Goal: Participate in discussion: Engage in conversation with other users on a specific topic

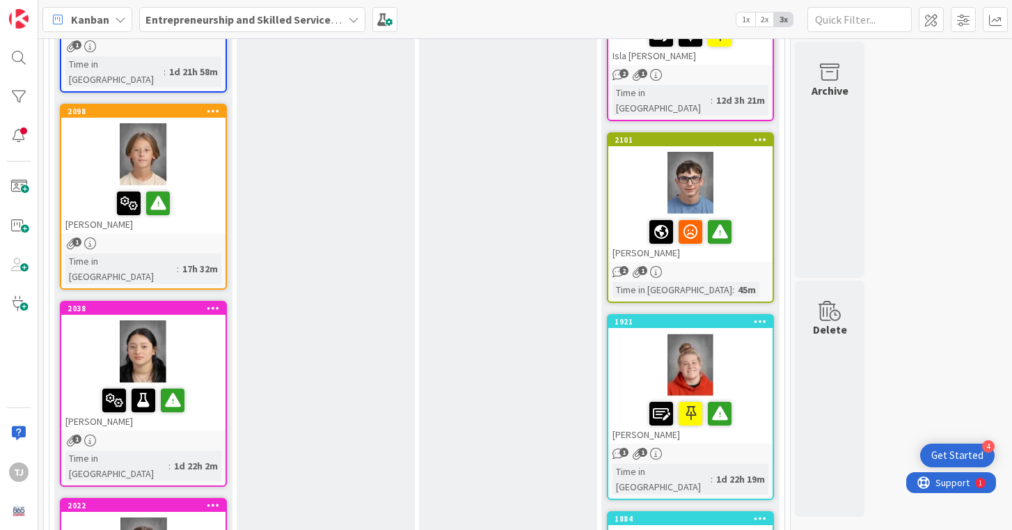
scroll to position [703, 0]
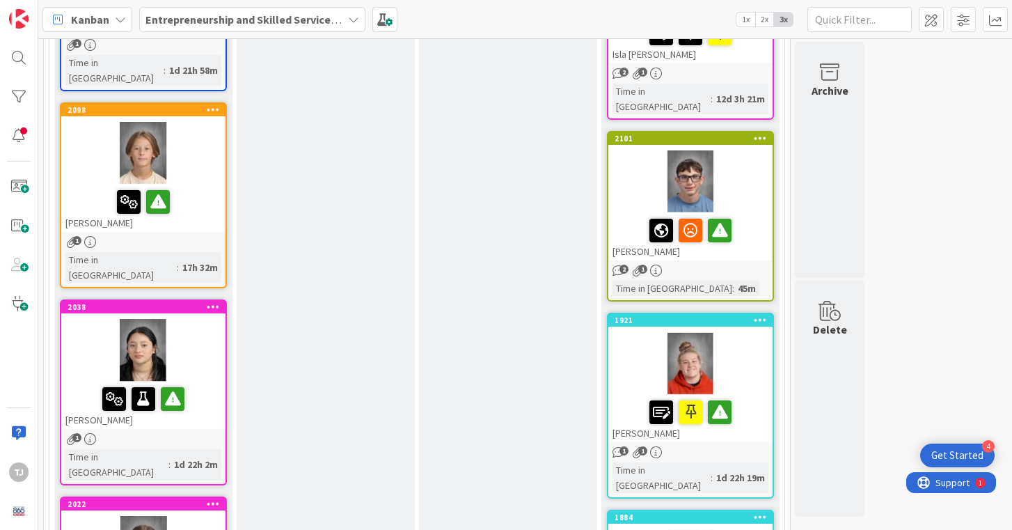
click at [619, 264] on span "2" at bounding box center [623, 268] width 9 height 9
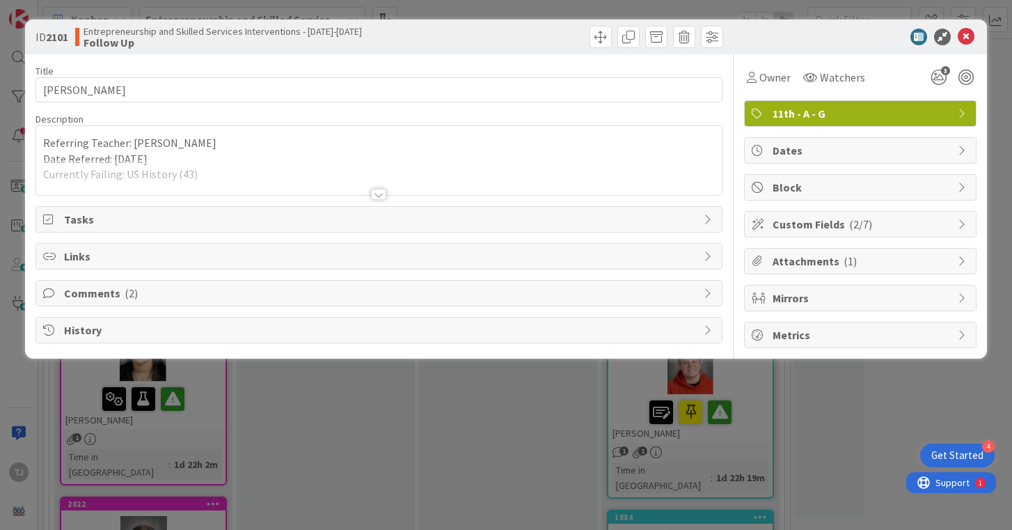
click at [612, 230] on div "Tasks" at bounding box center [378, 219] width 685 height 25
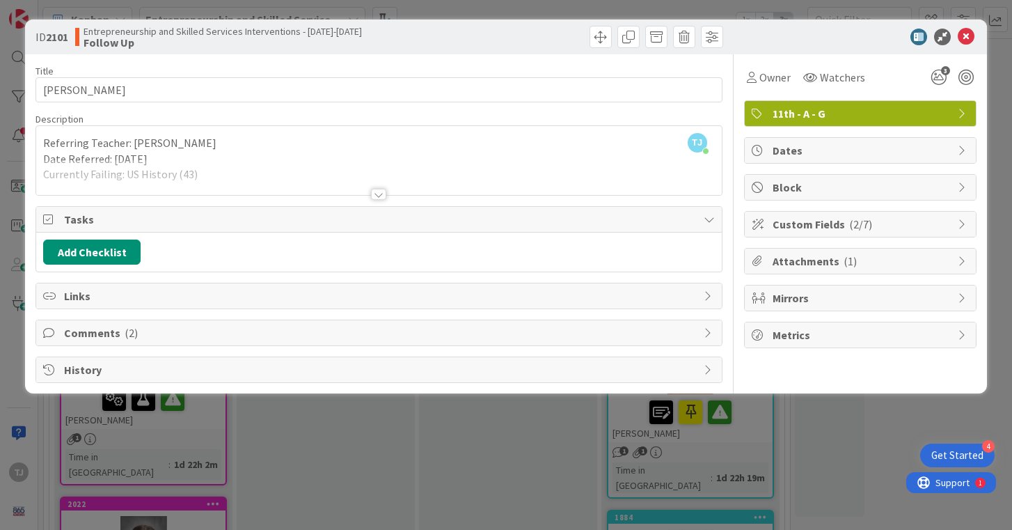
click at [586, 331] on span "Comments ( 2 )" at bounding box center [380, 332] width 632 height 17
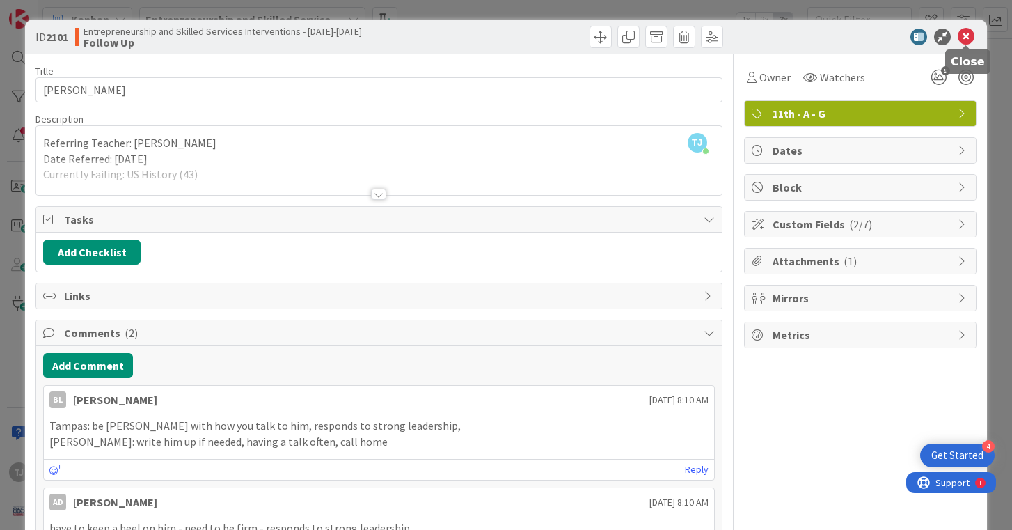
click at [962, 31] on icon at bounding box center [966, 37] width 17 height 17
